Goal: Task Accomplishment & Management: Manage account settings

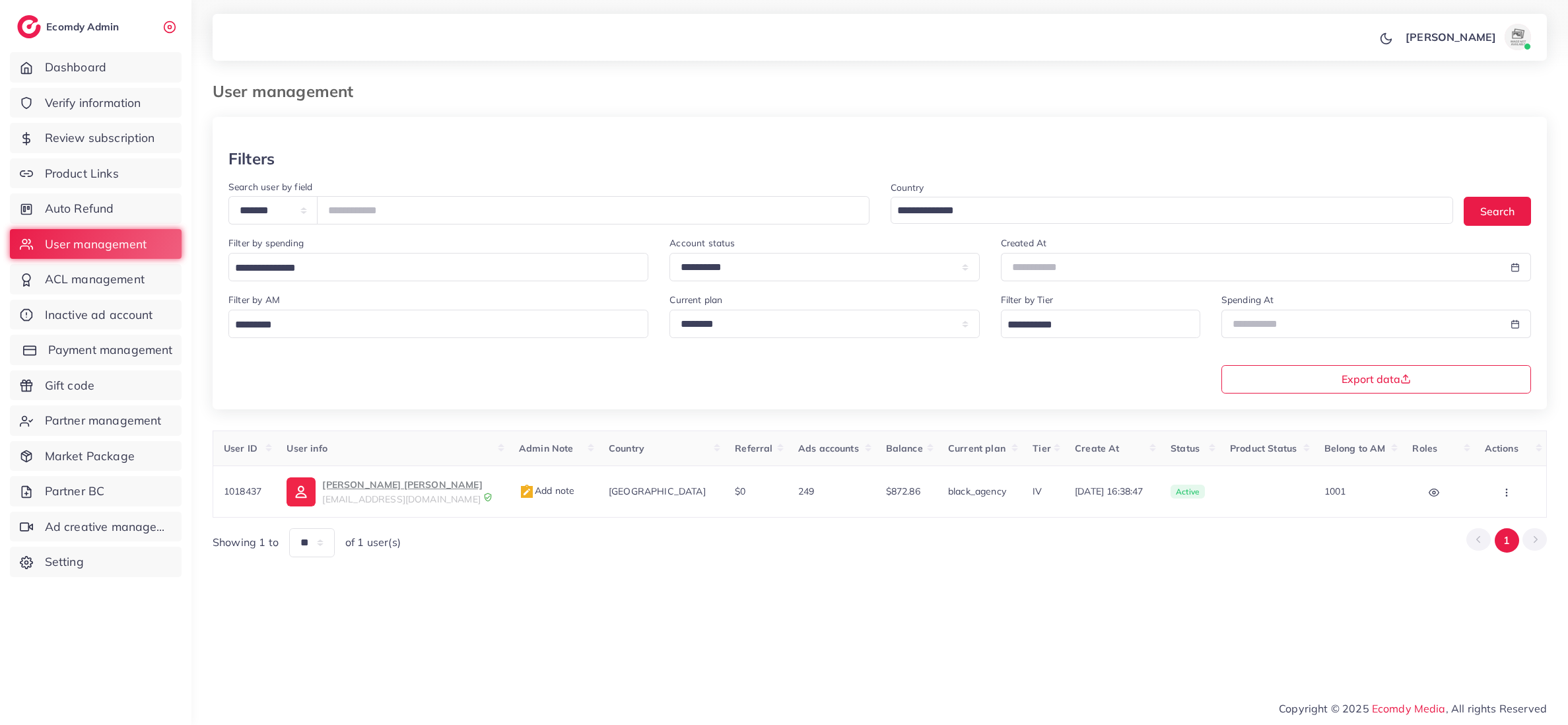
click at [102, 343] on span "Payment management" at bounding box center [110, 349] width 124 height 17
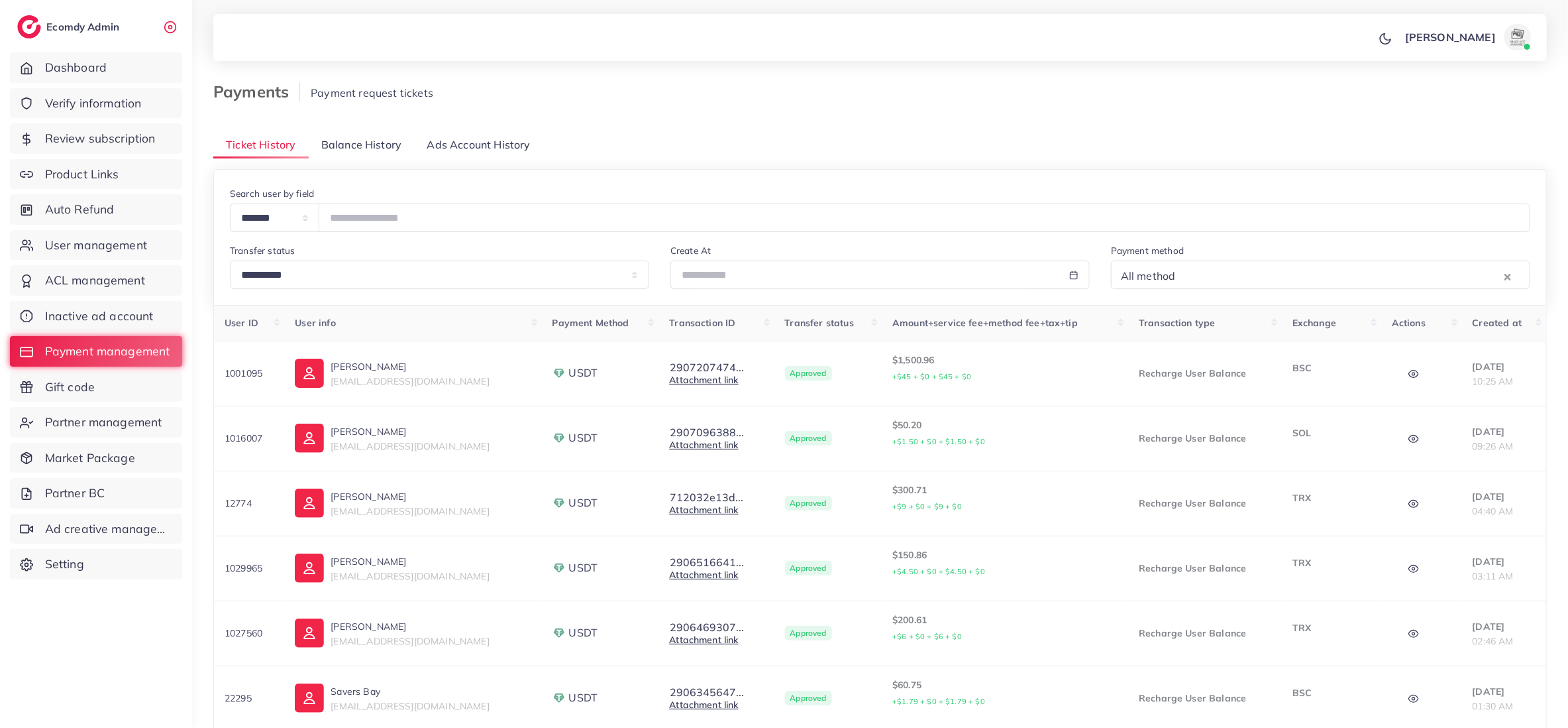
click at [373, 149] on span "Balance History" at bounding box center [361, 144] width 80 height 15
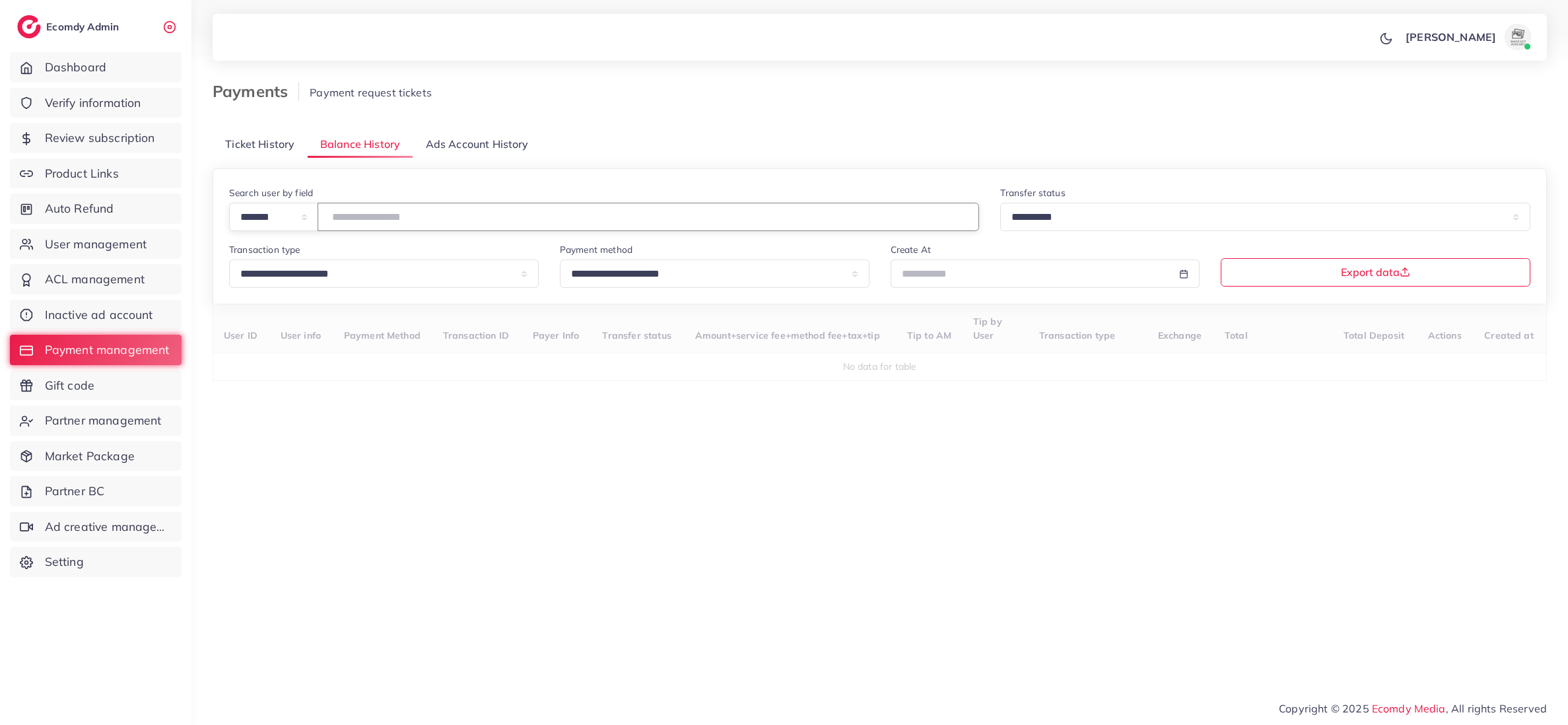
click at [399, 214] on input "number" at bounding box center [648, 217] width 662 height 29
type input "*******"
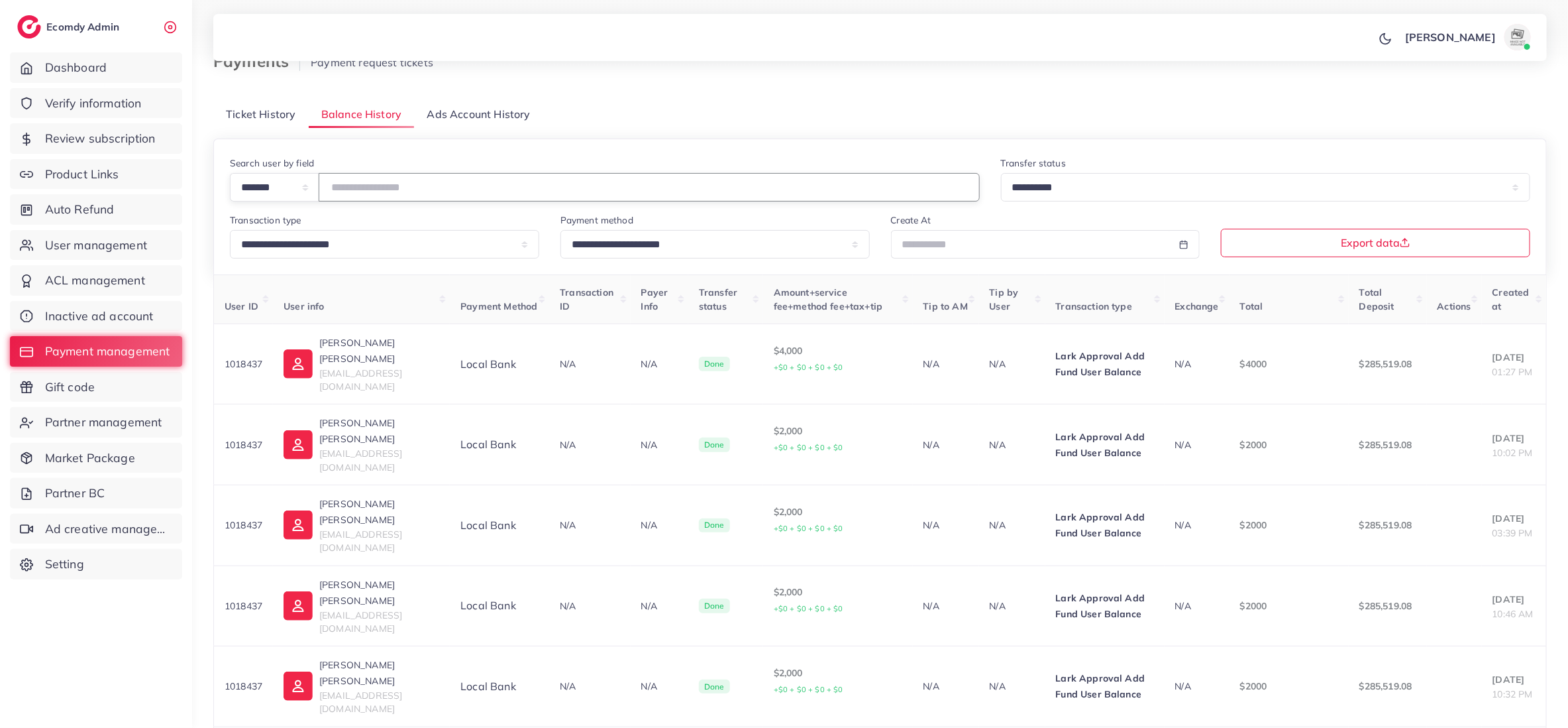
scroll to position [42, 0]
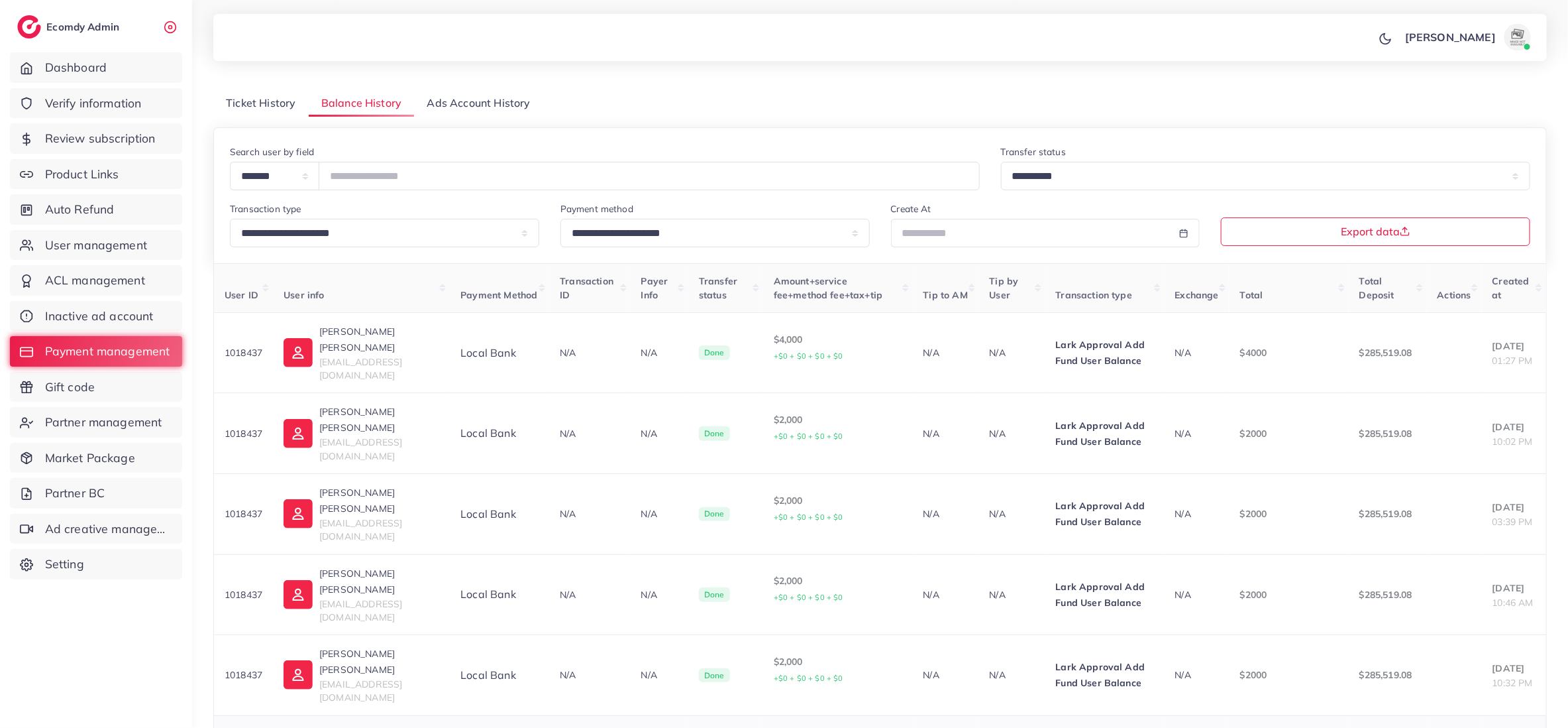
click at [1245, 667] on p "$2000" at bounding box center [1288, 674] width 98 height 16
click at [1241, 586] on p "$2000" at bounding box center [1288, 594] width 98 height 16
click at [1249, 505] on p "$2000" at bounding box center [1288, 513] width 98 height 16
click at [1239, 426] on p "$2000" at bounding box center [1288, 433] width 98 height 16
